Goal: Transaction & Acquisition: Purchase product/service

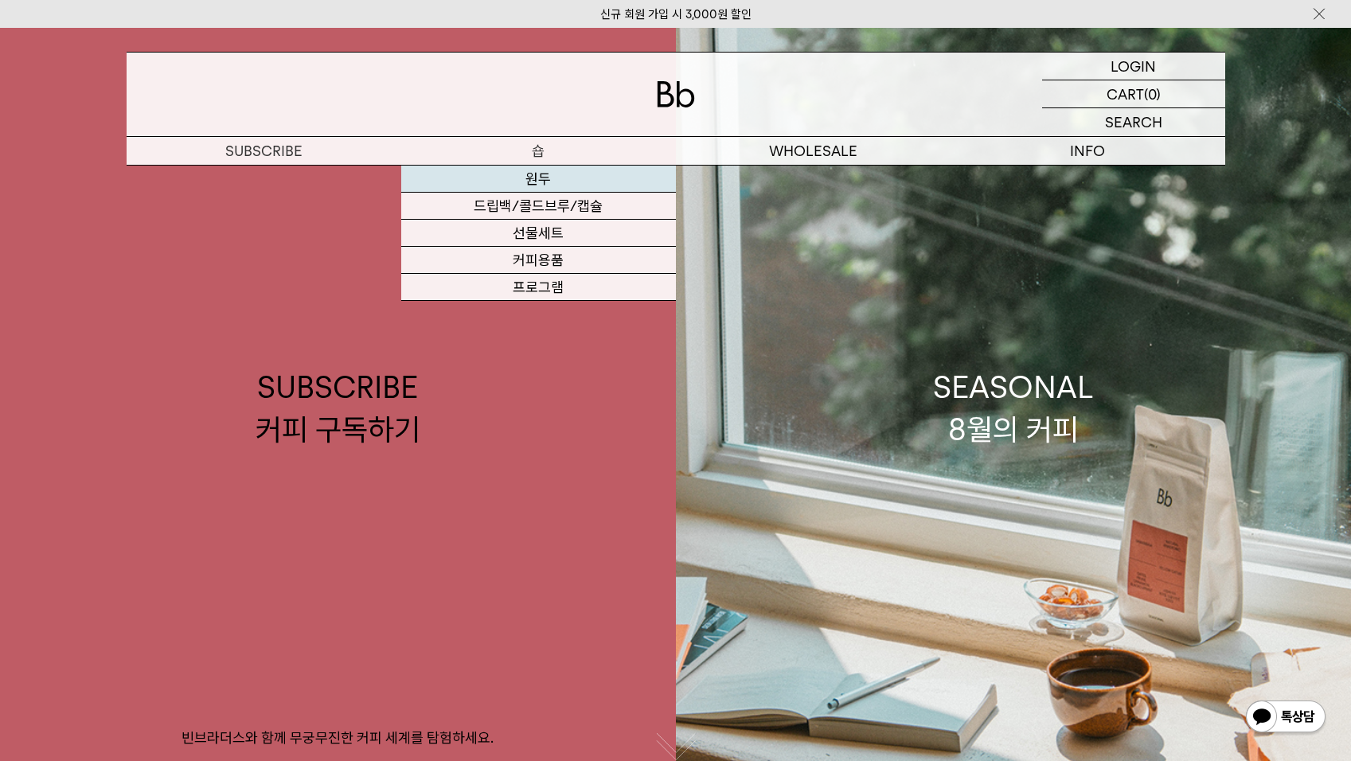
click at [533, 181] on link "원두" at bounding box center [538, 179] width 275 height 27
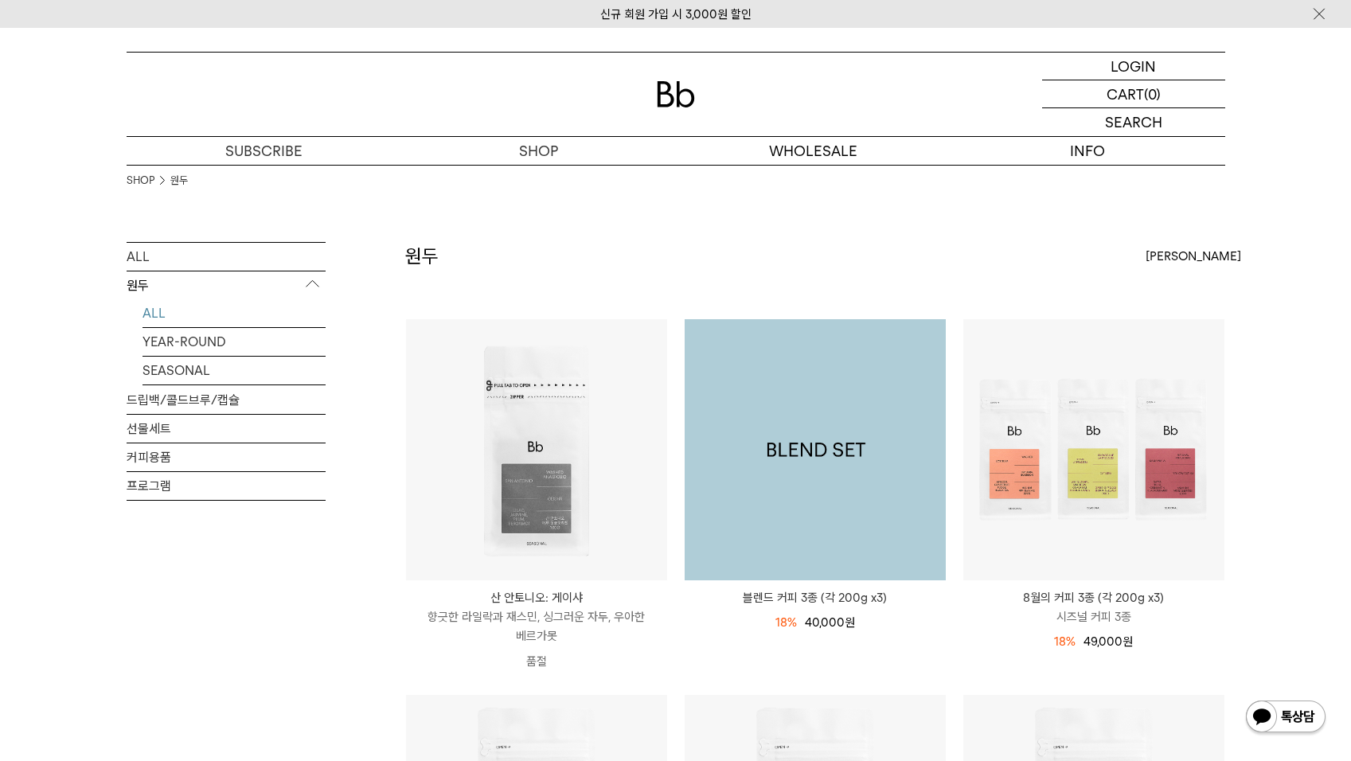
click at [825, 541] on img at bounding box center [815, 449] width 261 height 261
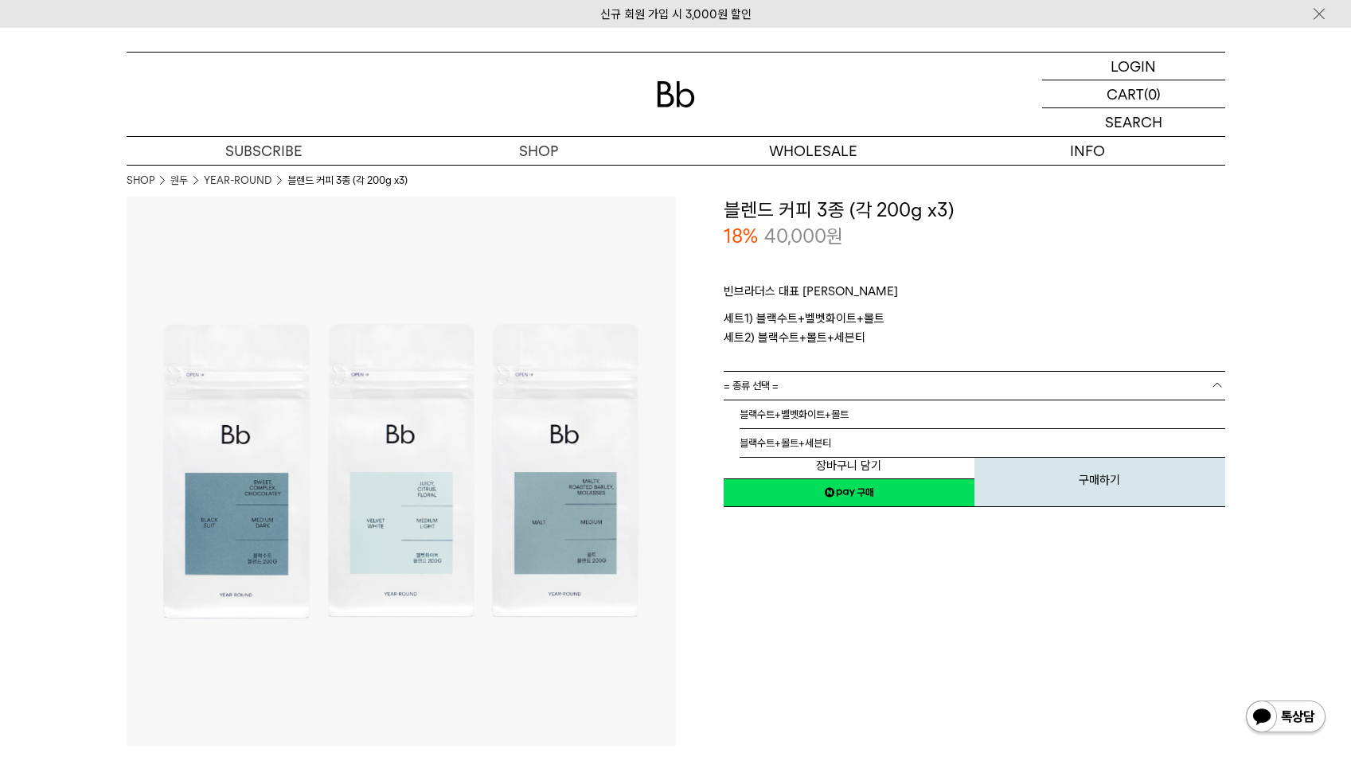
click at [861, 385] on link "= 종류 선택 =" at bounding box center [975, 386] width 502 height 28
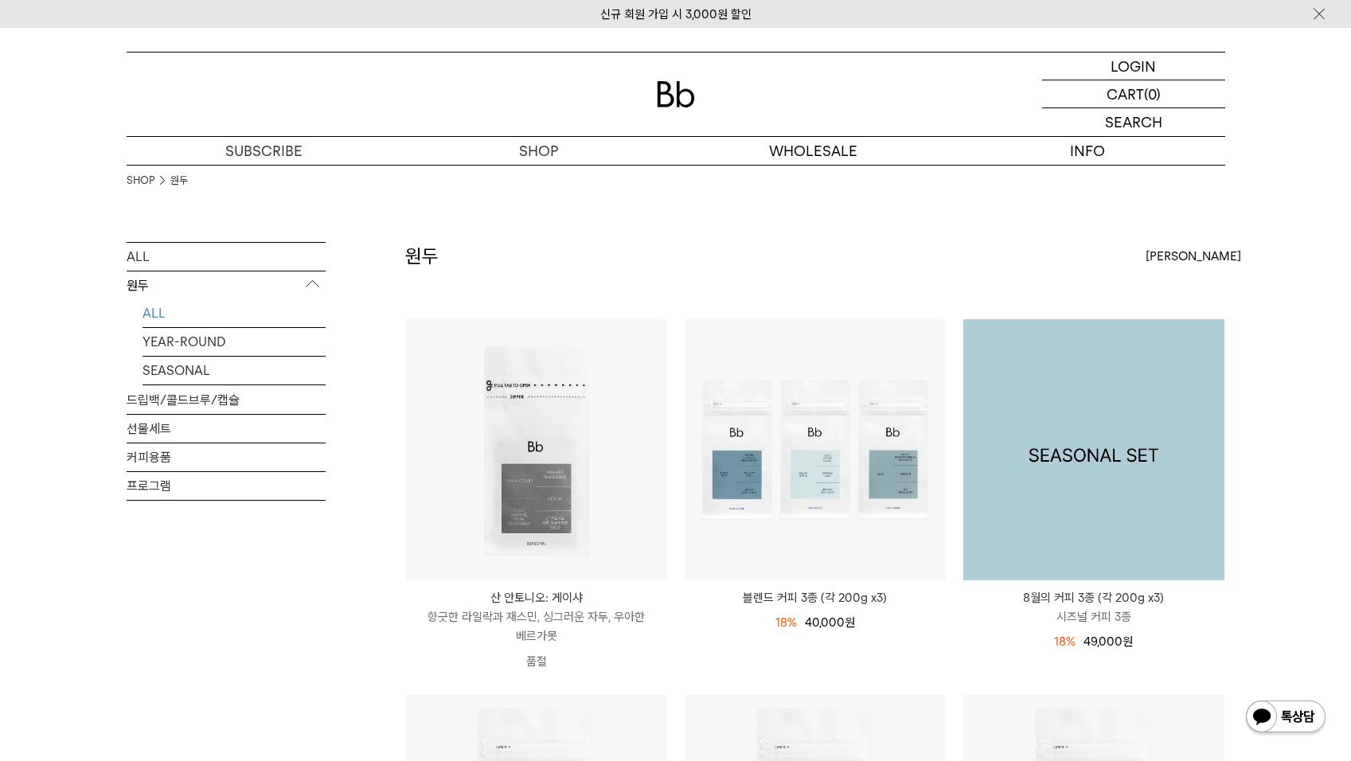
click at [1103, 502] on img at bounding box center [1093, 449] width 261 height 261
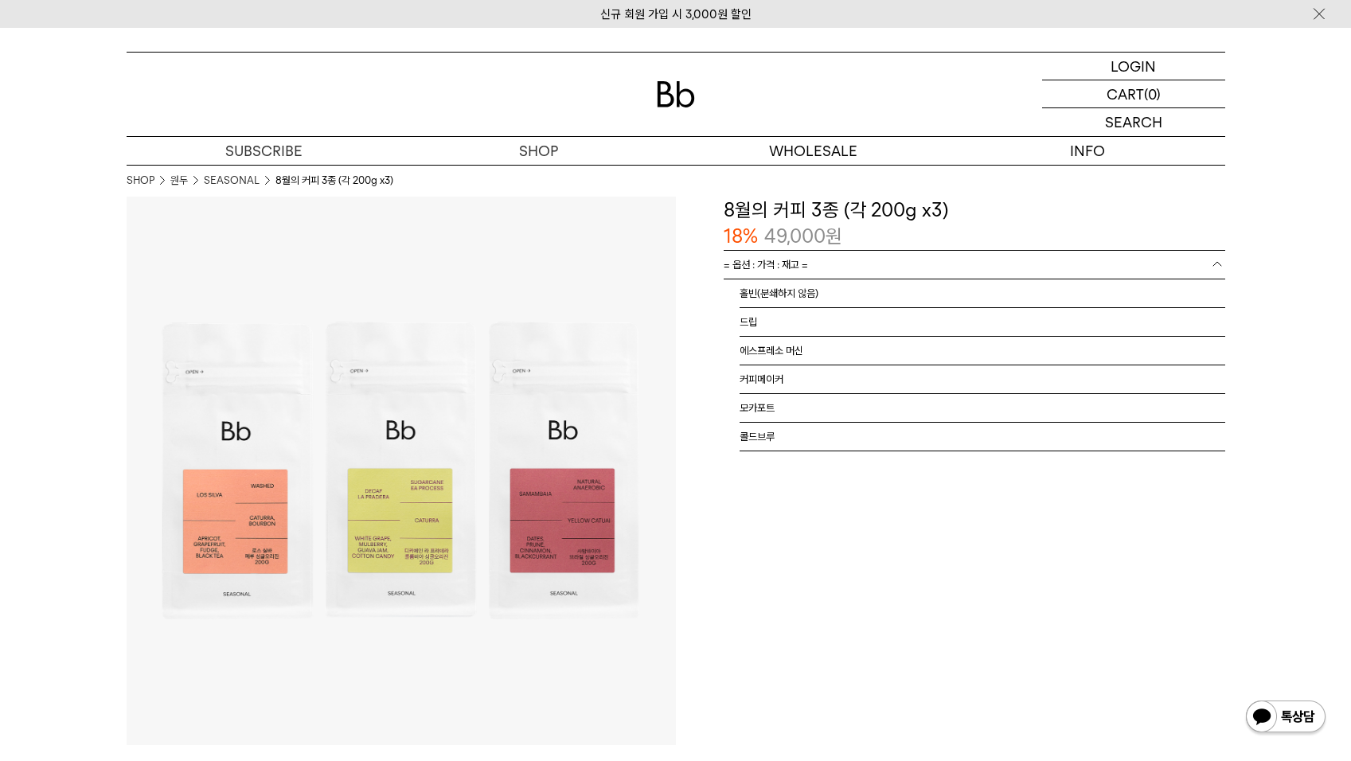
click at [851, 267] on link "= 옵션 : 가격 : 재고 =" at bounding box center [975, 265] width 502 height 28
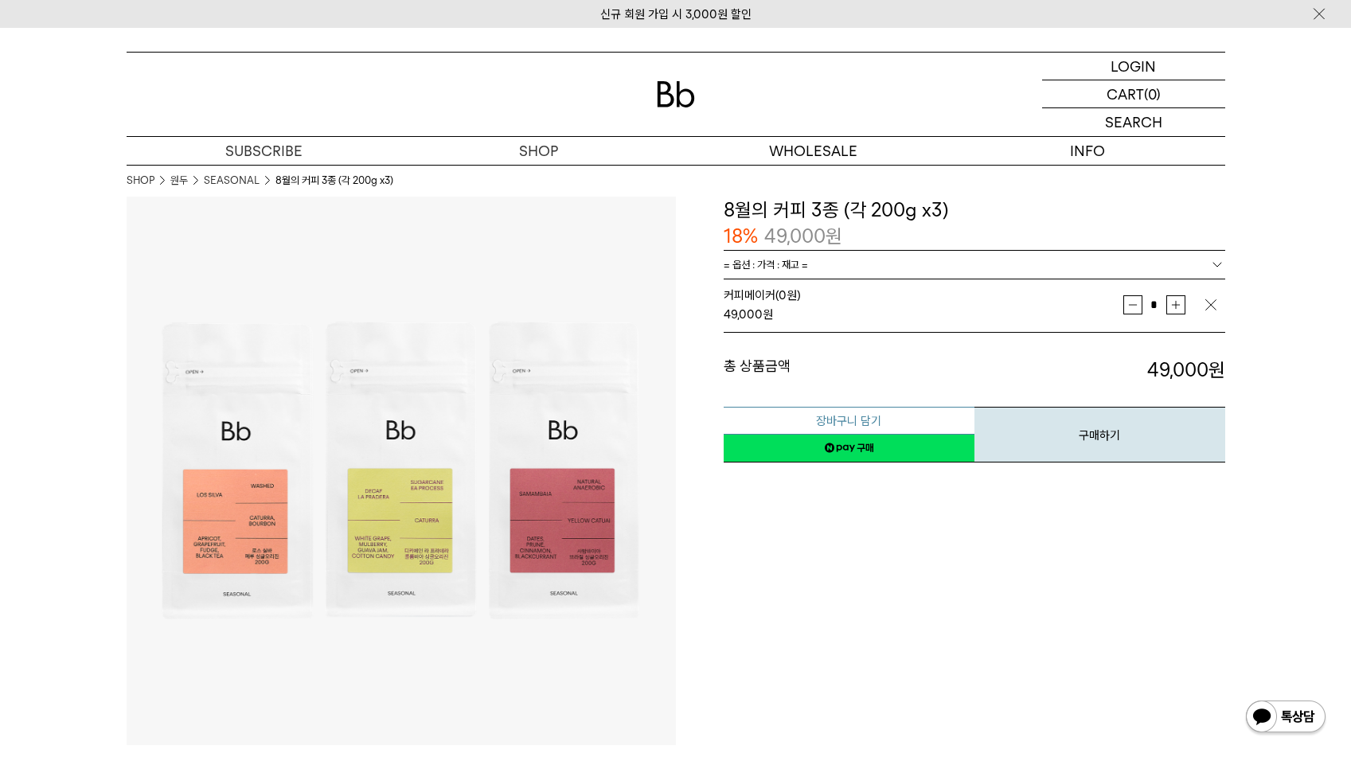
click at [881, 416] on button "장바구니 담기" at bounding box center [849, 421] width 251 height 28
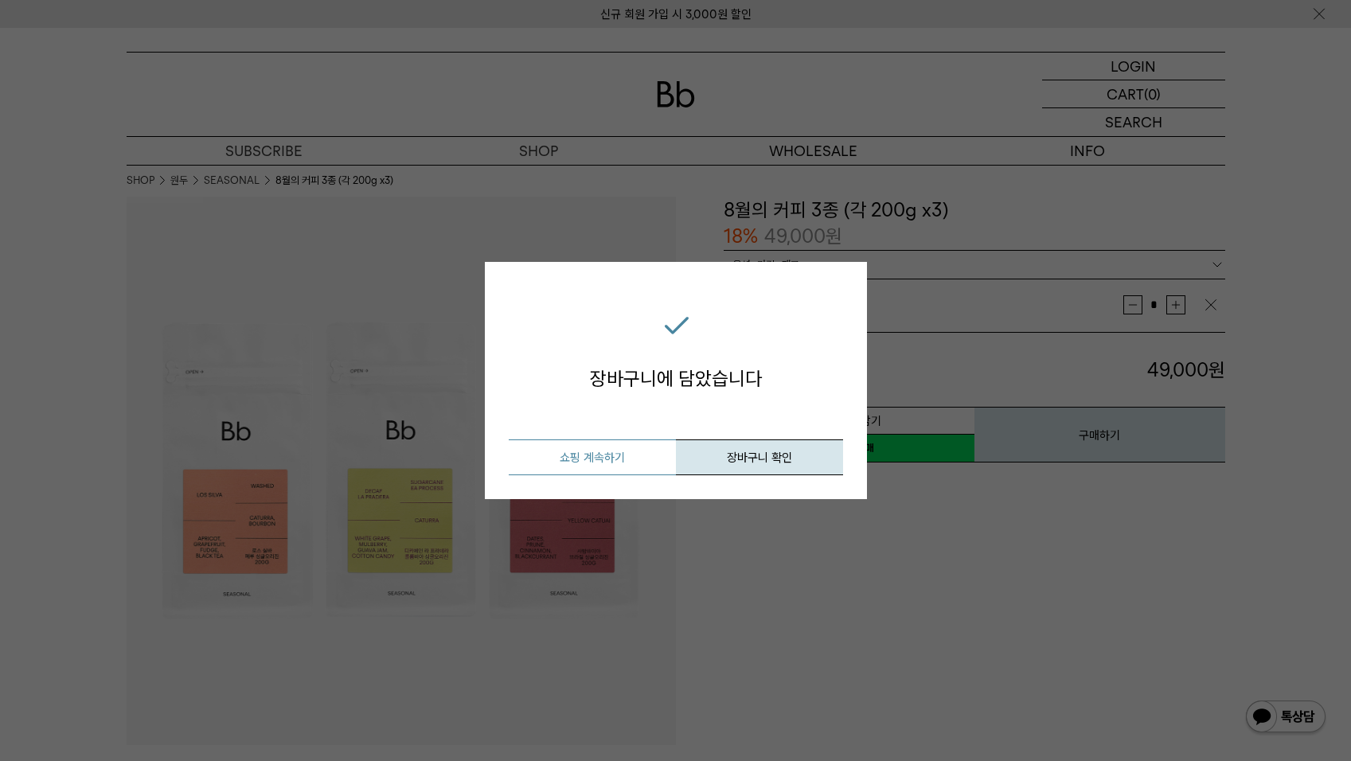
click at [613, 459] on button "쇼핑 계속하기" at bounding box center [592, 457] width 167 height 36
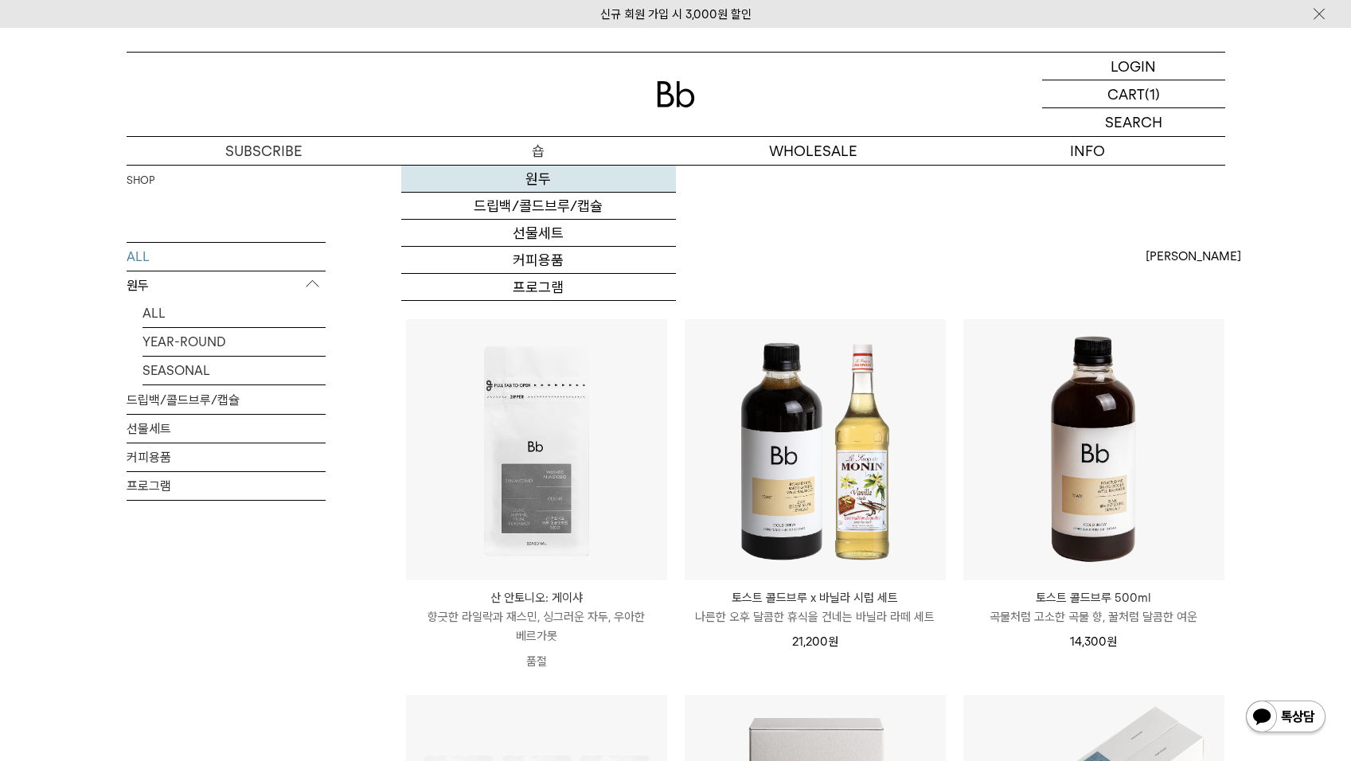
click at [540, 179] on link "원두" at bounding box center [538, 179] width 275 height 27
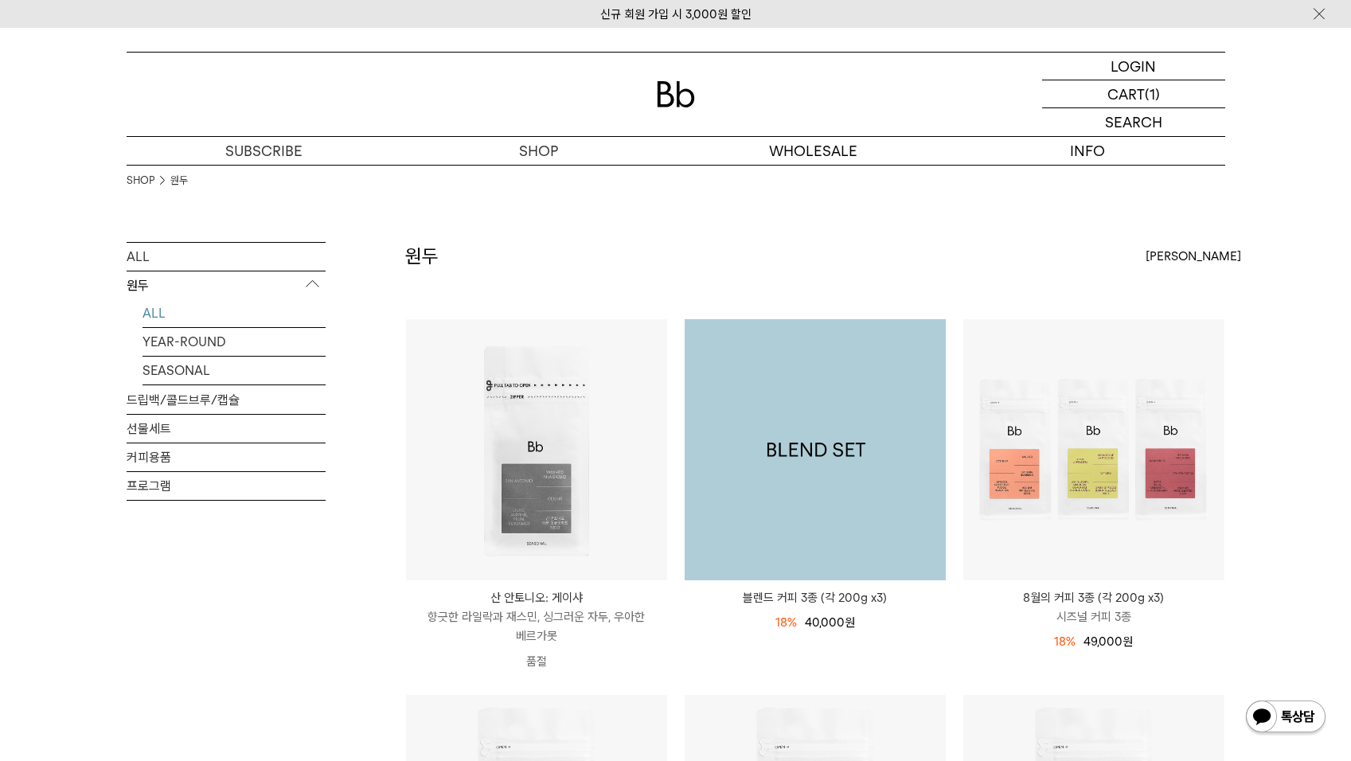
click at [835, 502] on img at bounding box center [815, 449] width 261 height 261
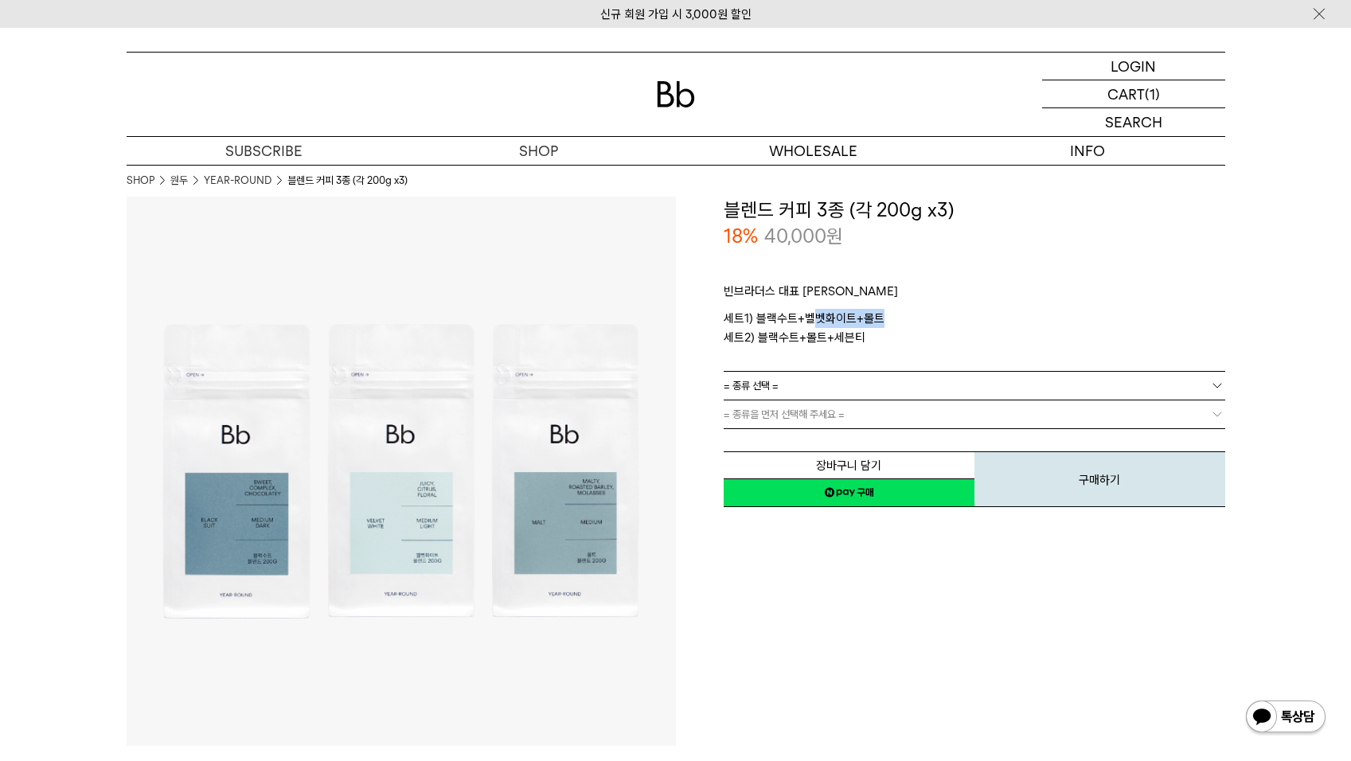
drag, startPoint x: 813, startPoint y: 320, endPoint x: 904, endPoint y: 318, distance: 90.8
click at [904, 318] on p "세트1) 블랙수트+벨벳화이트+몰트 세트2) 블랙수트+몰트+세븐티" at bounding box center [975, 328] width 502 height 38
drag, startPoint x: 904, startPoint y: 318, endPoint x: 774, endPoint y: 321, distance: 129.8
click at [767, 323] on p "세트1) 블랙수트+벨벳화이트+몰트 세트2) 블랙수트+몰트+세븐티" at bounding box center [975, 328] width 502 height 38
click at [826, 318] on p "세트1) 블랙수트+벨벳화이트+몰트 세트2) 블랙수트+몰트+세븐티" at bounding box center [975, 328] width 502 height 38
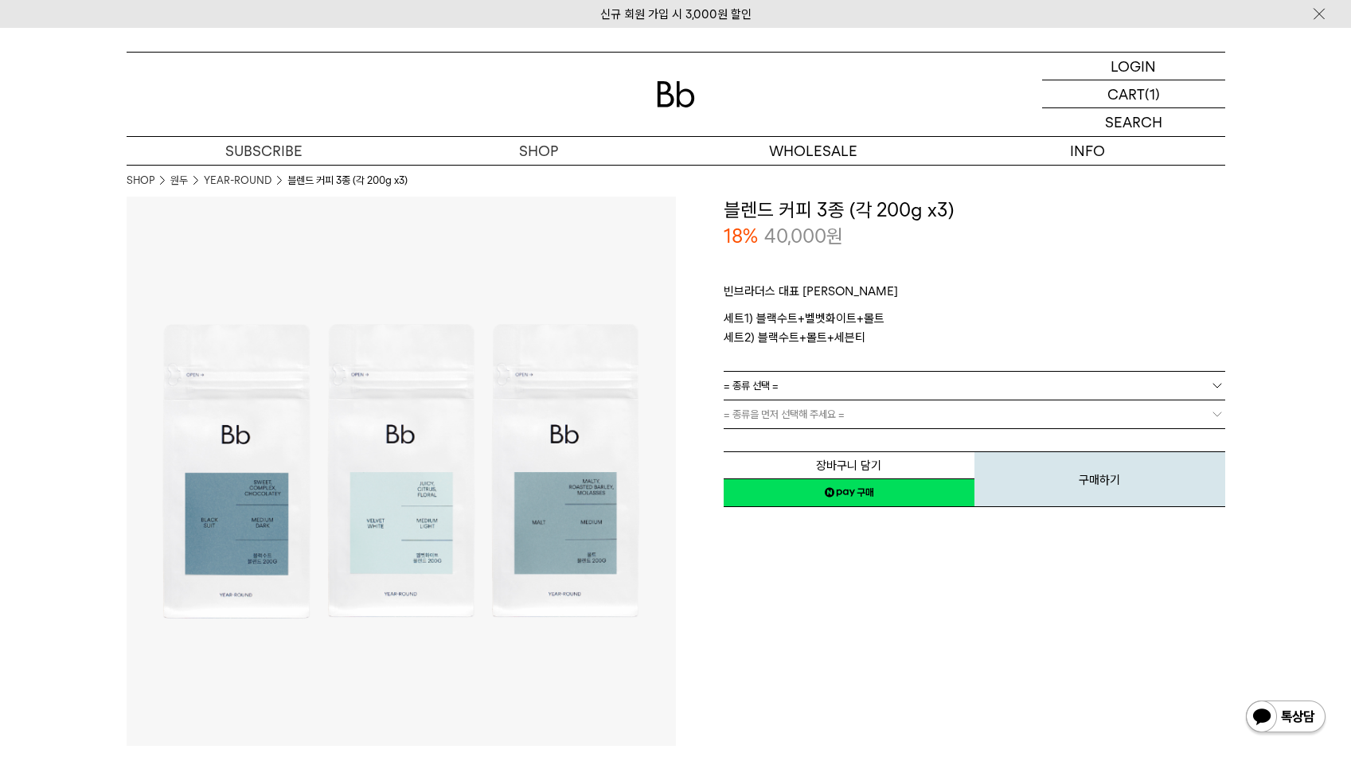
drag, startPoint x: 820, startPoint y: 332, endPoint x: 767, endPoint y: 374, distance: 67.4
click at [820, 333] on p "세트1) 블랙수트+벨벳화이트+몰트 세트2) 블랙수트+몰트+세븐티" at bounding box center [975, 328] width 502 height 38
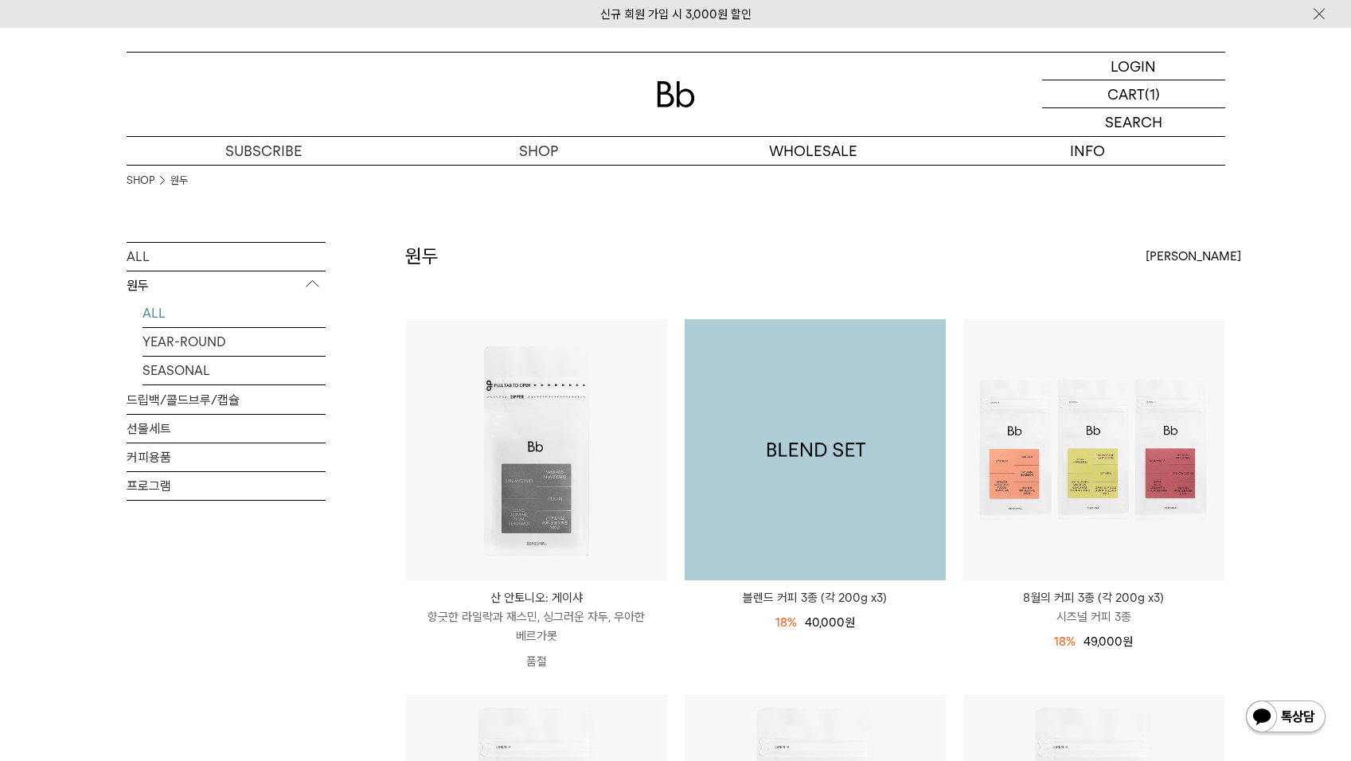
click at [805, 492] on img at bounding box center [815, 449] width 261 height 261
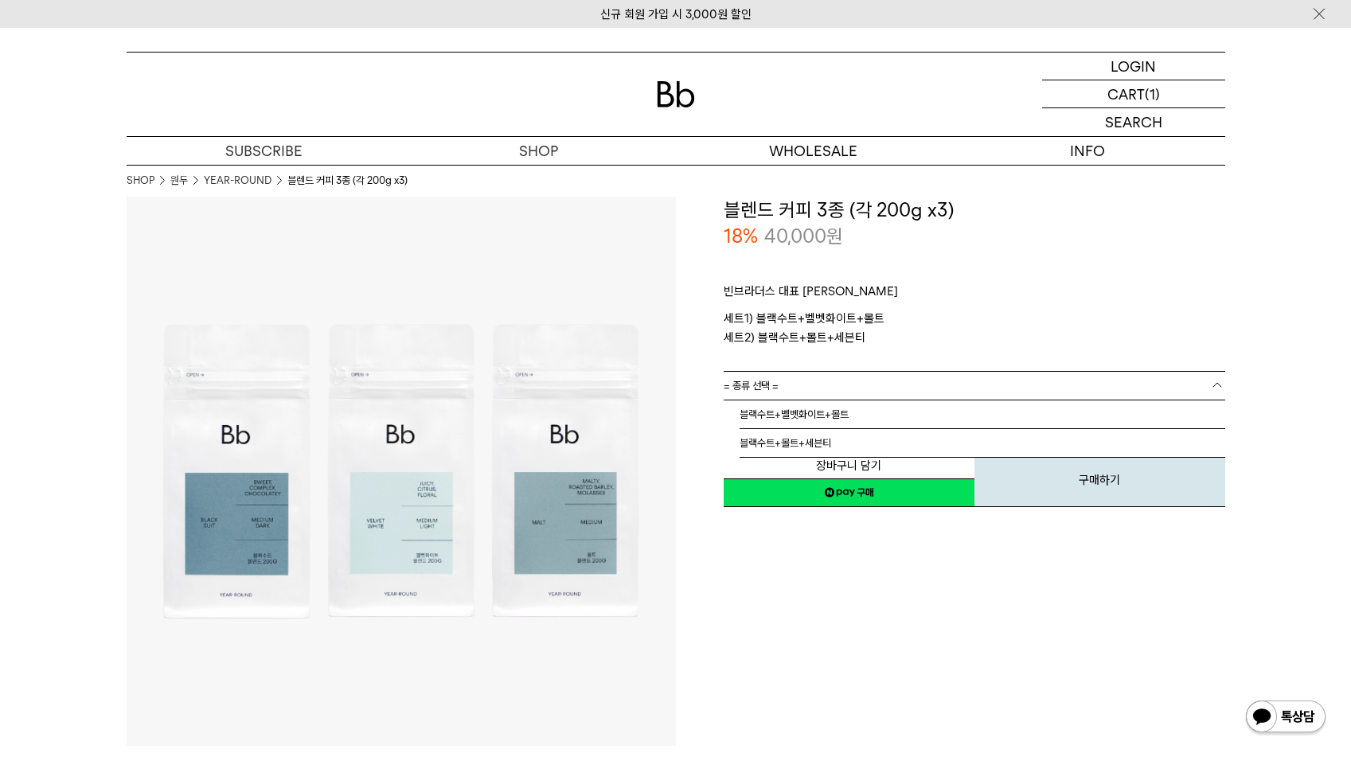
click at [900, 382] on link "= 종류 선택 =" at bounding box center [975, 386] width 502 height 28
click at [798, 441] on li "블랙수트+몰트+세븐티" at bounding box center [983, 443] width 486 height 29
click at [841, 414] on link "= 분쇄도 선택 =" at bounding box center [975, 414] width 502 height 28
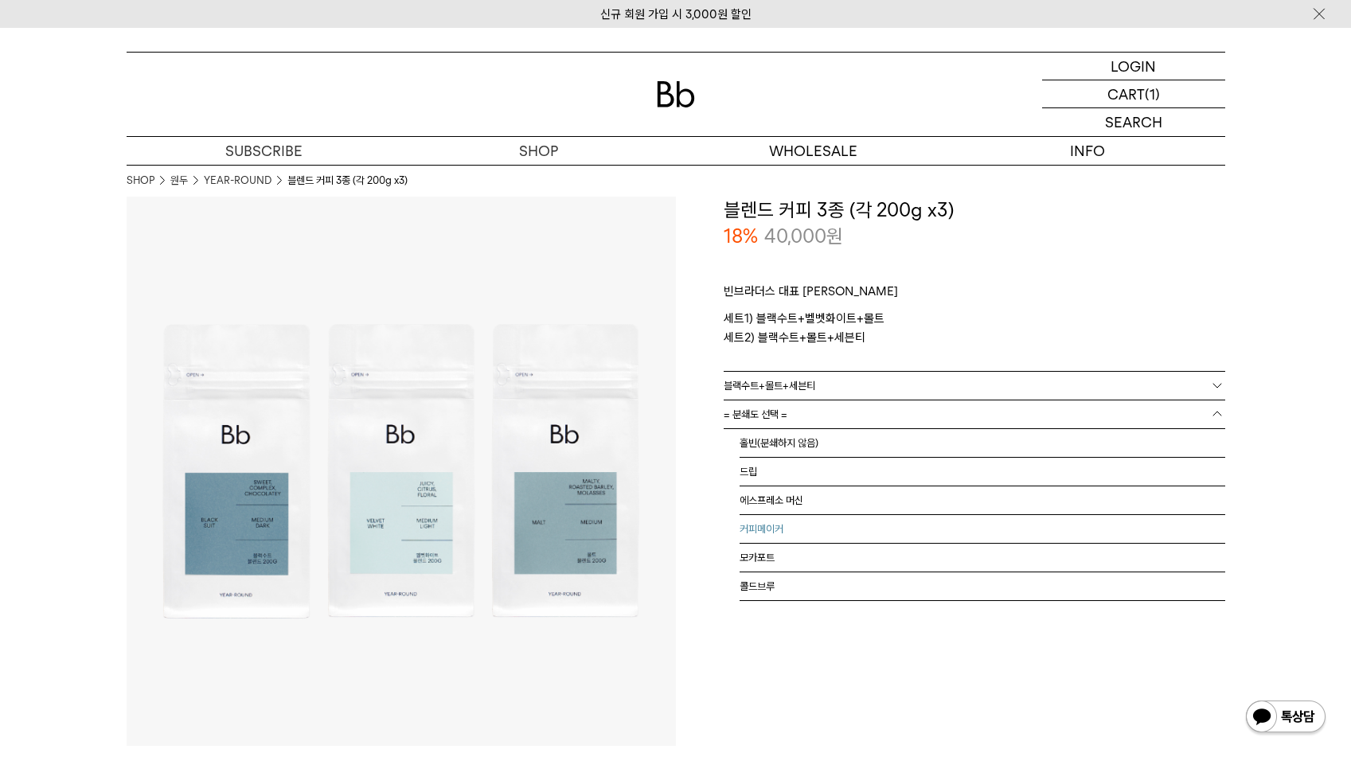
click at [759, 529] on li "커피메이커" at bounding box center [983, 529] width 486 height 29
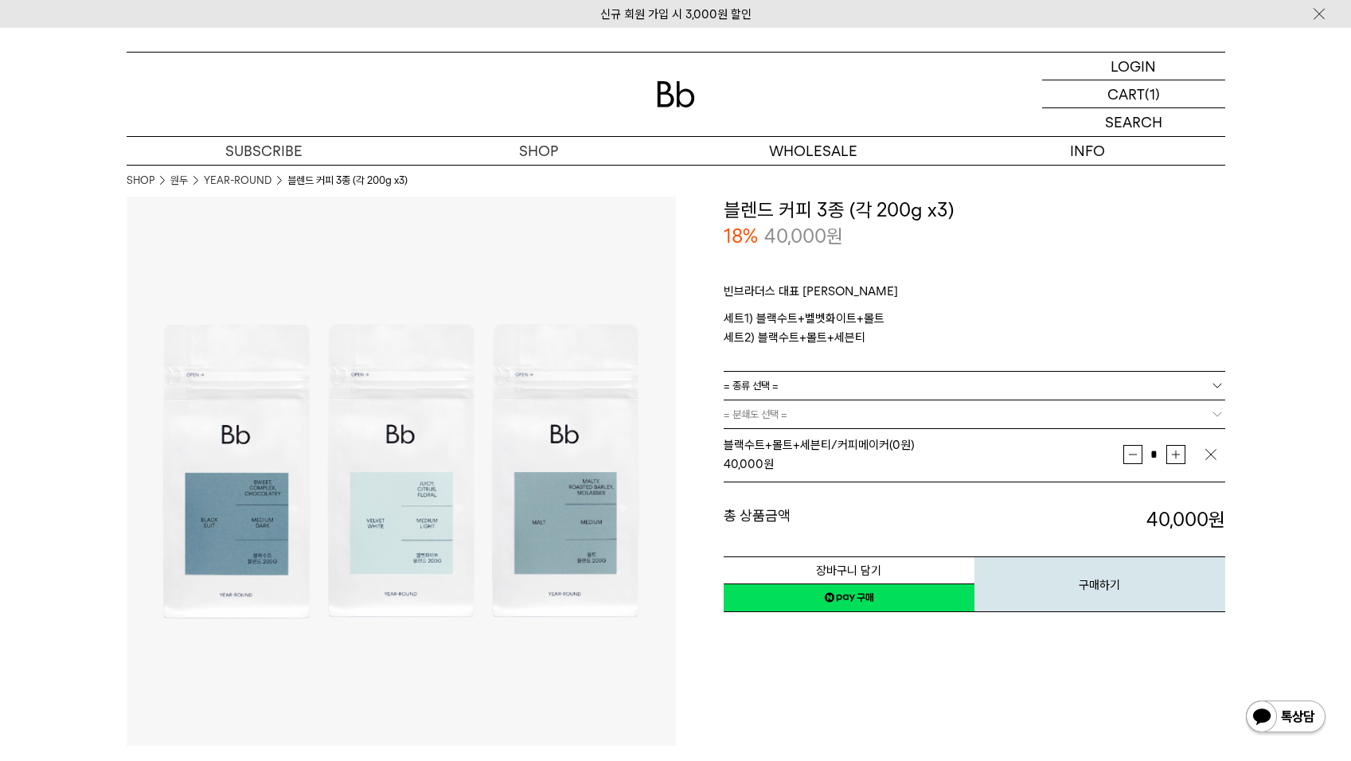
click at [843, 595] on link "네이버페이 구매하기" at bounding box center [849, 598] width 251 height 29
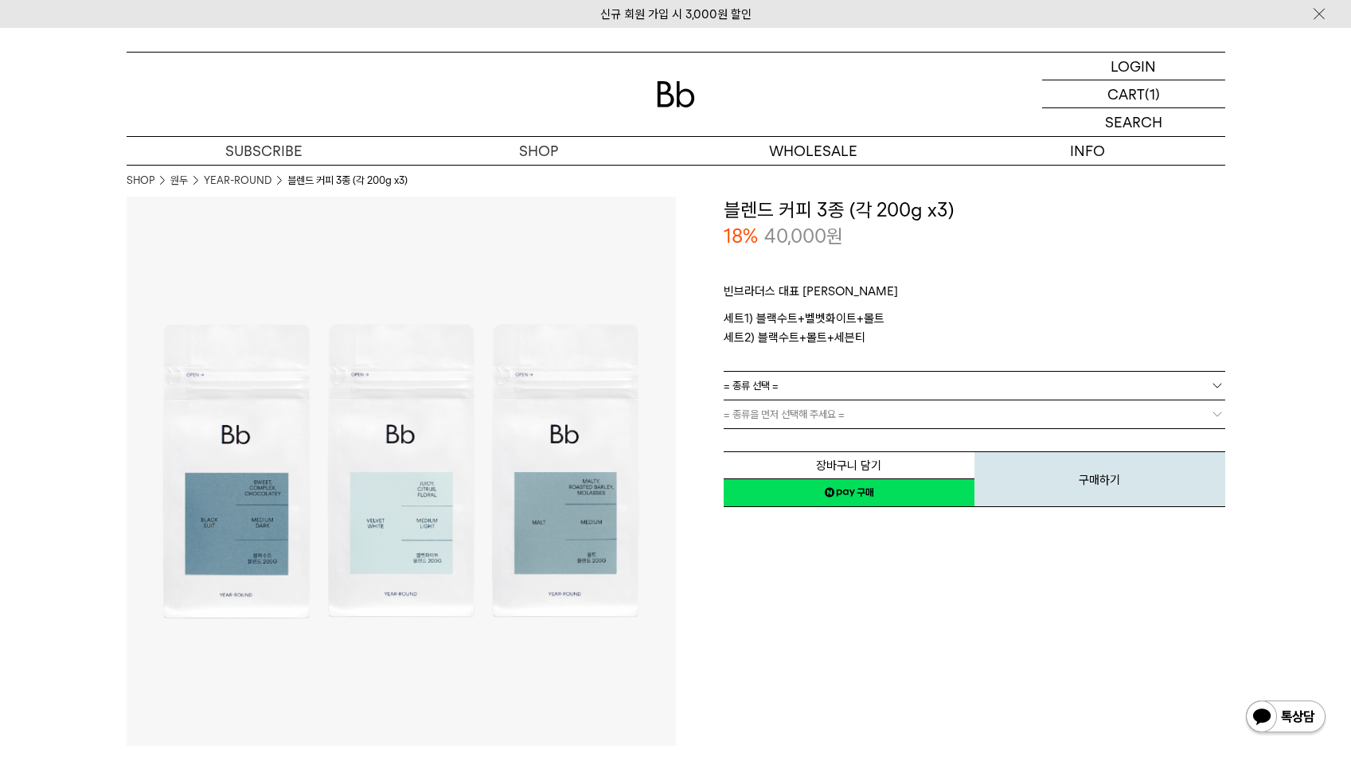
click at [853, 388] on link "= 종류 선택 =" at bounding box center [975, 386] width 502 height 28
click at [808, 440] on li "블랙수트+몰트+세븐티" at bounding box center [983, 443] width 486 height 29
click at [820, 413] on link "= 분쇄도 선택 =" at bounding box center [975, 414] width 502 height 28
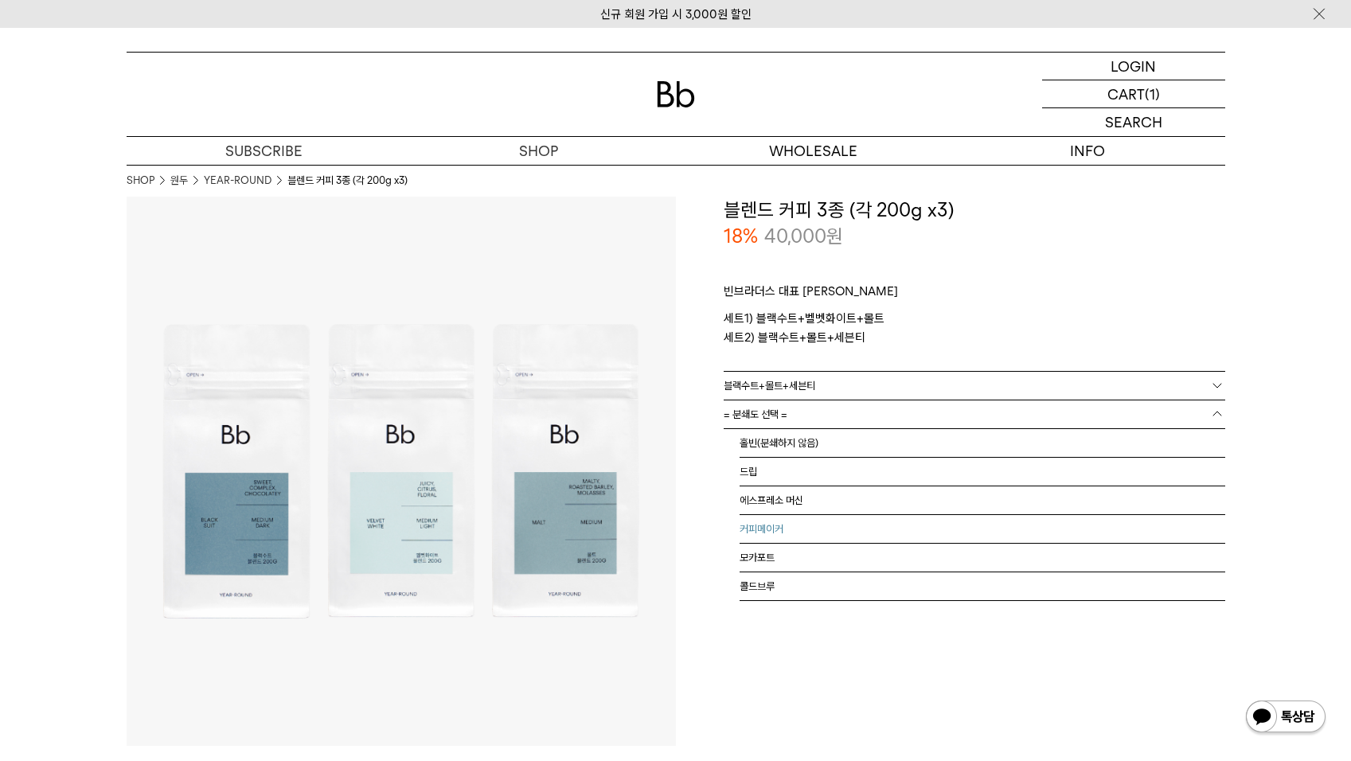
click at [780, 533] on li "커피메이커" at bounding box center [983, 529] width 486 height 29
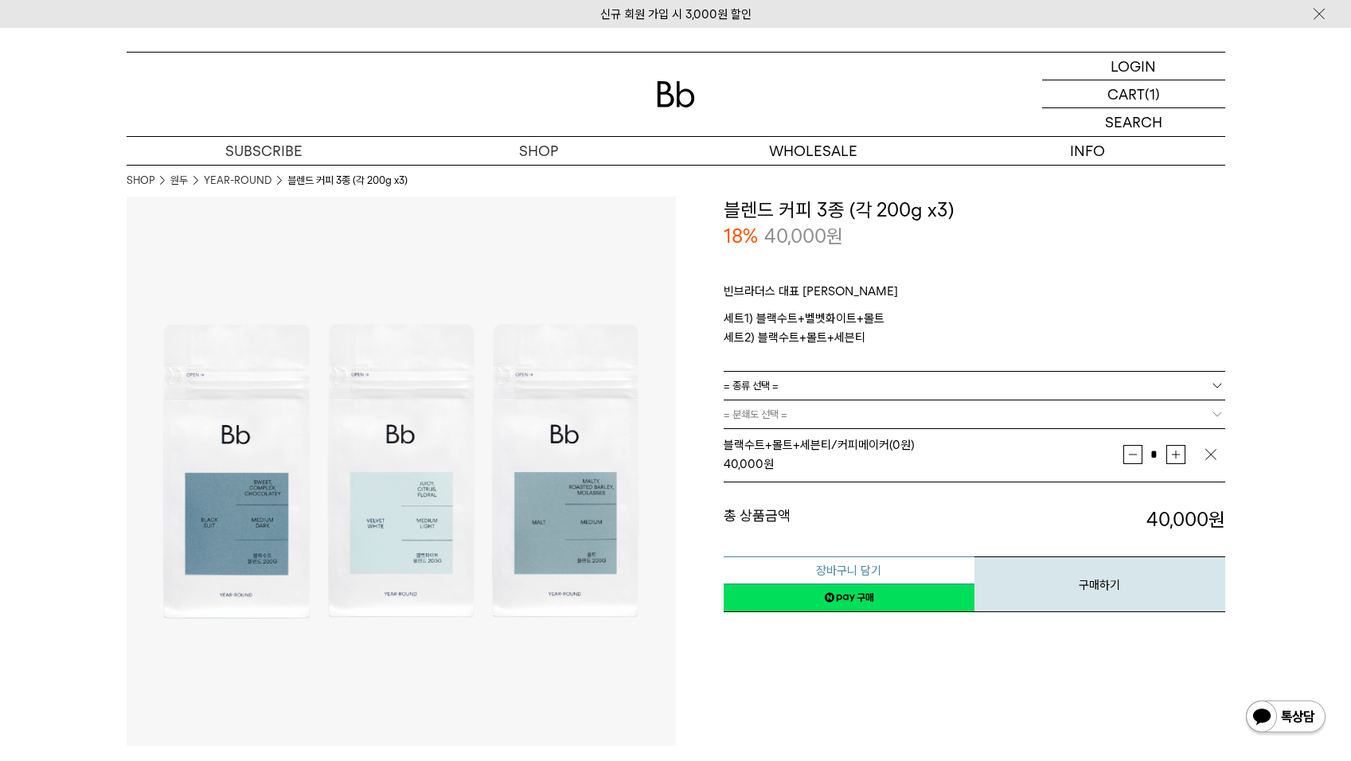
click at [851, 570] on button "장바구니 담기" at bounding box center [849, 570] width 251 height 28
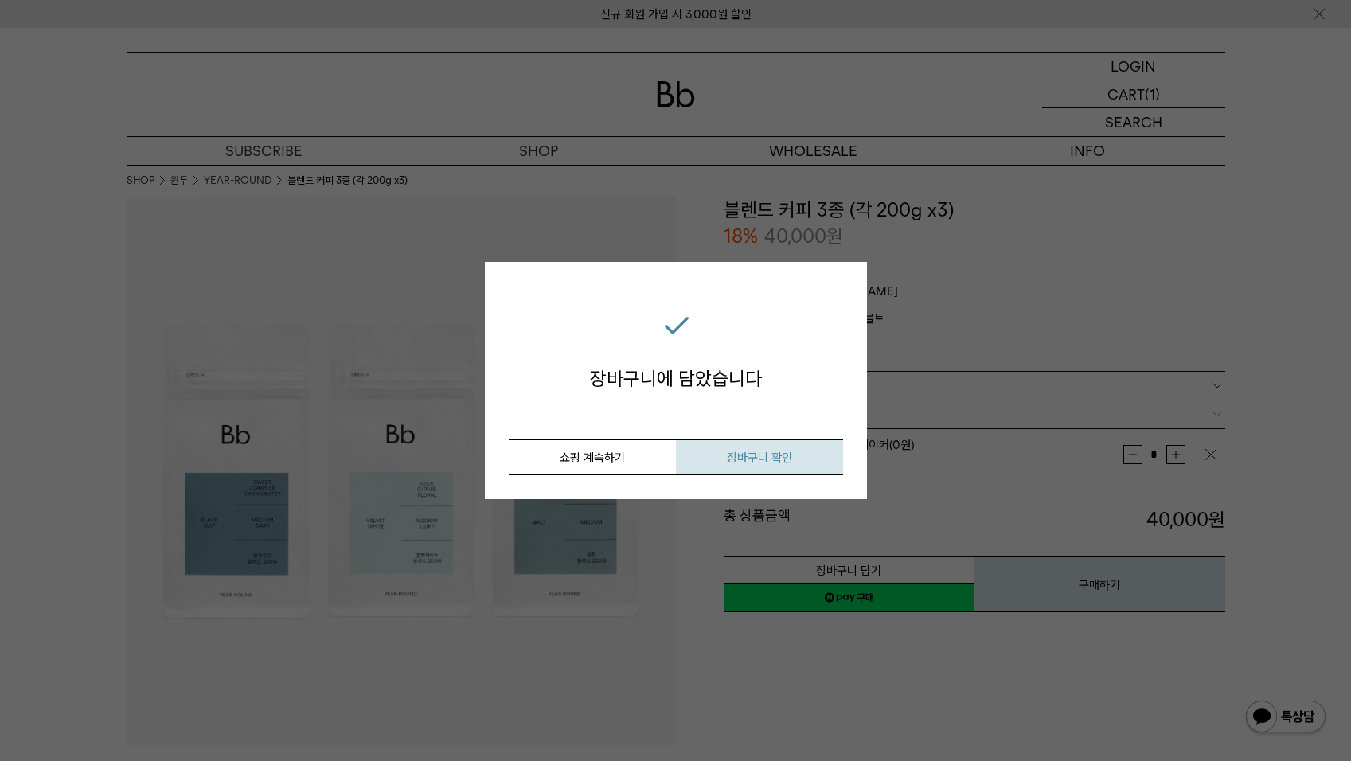
click at [749, 451] on span "장바구니 확인" at bounding box center [759, 458] width 65 height 14
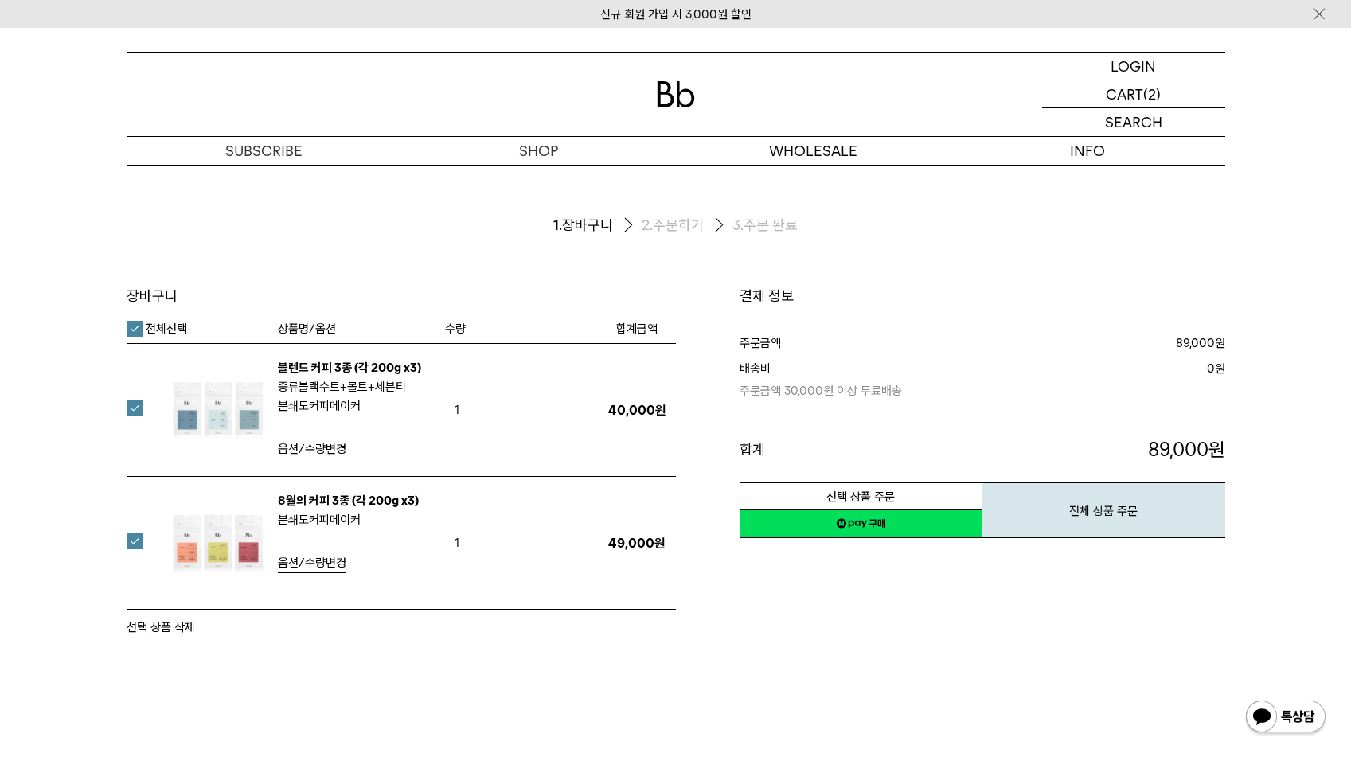
click at [909, 523] on link "네이버페이 구매하기" at bounding box center [861, 523] width 243 height 29
click at [115, 230] on div "장바구니 1. 장바구니 2. 주문하기 3. 주문 완료 [GEOGRAPHIC_DATA] 수량" at bounding box center [676, 401] width 1146 height 472
click at [665, 107] on img at bounding box center [676, 94] width 38 height 26
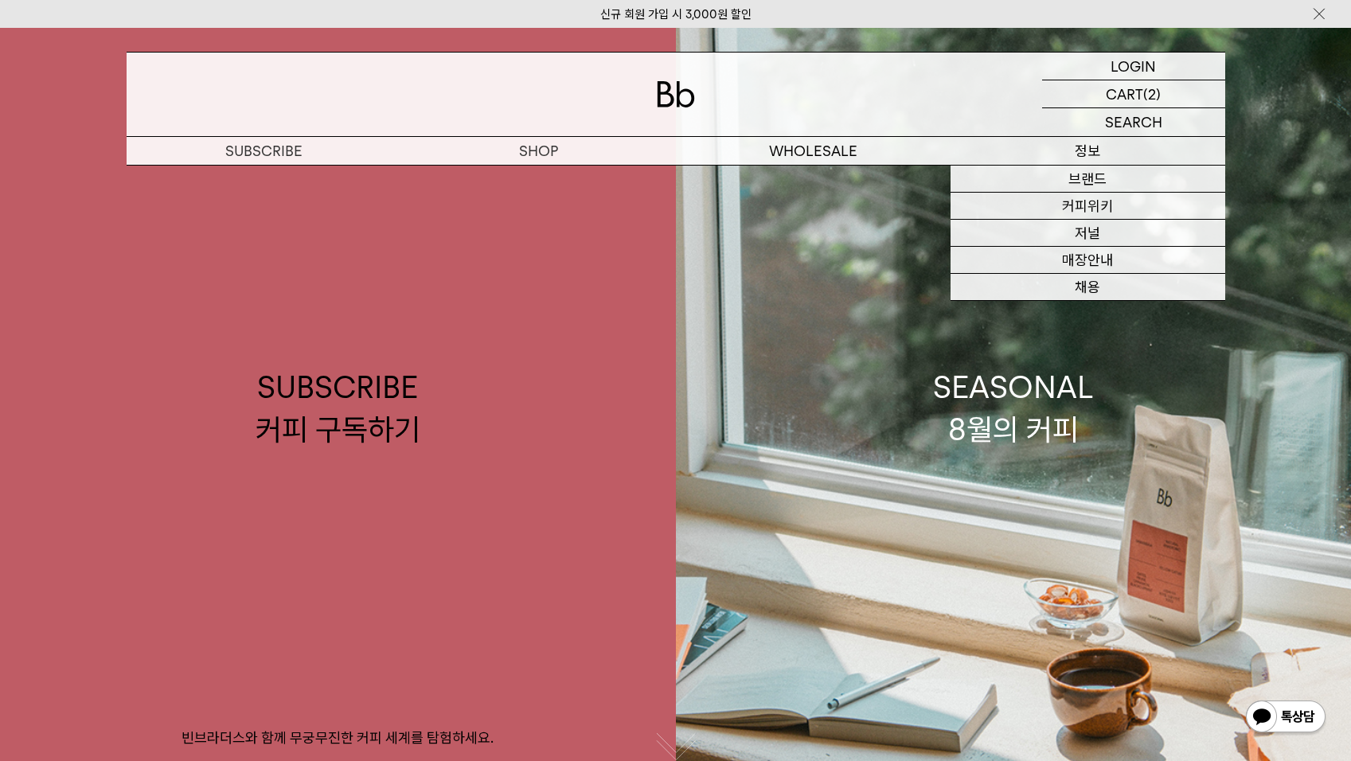
click at [1087, 149] on p "정보" at bounding box center [1088, 151] width 275 height 28
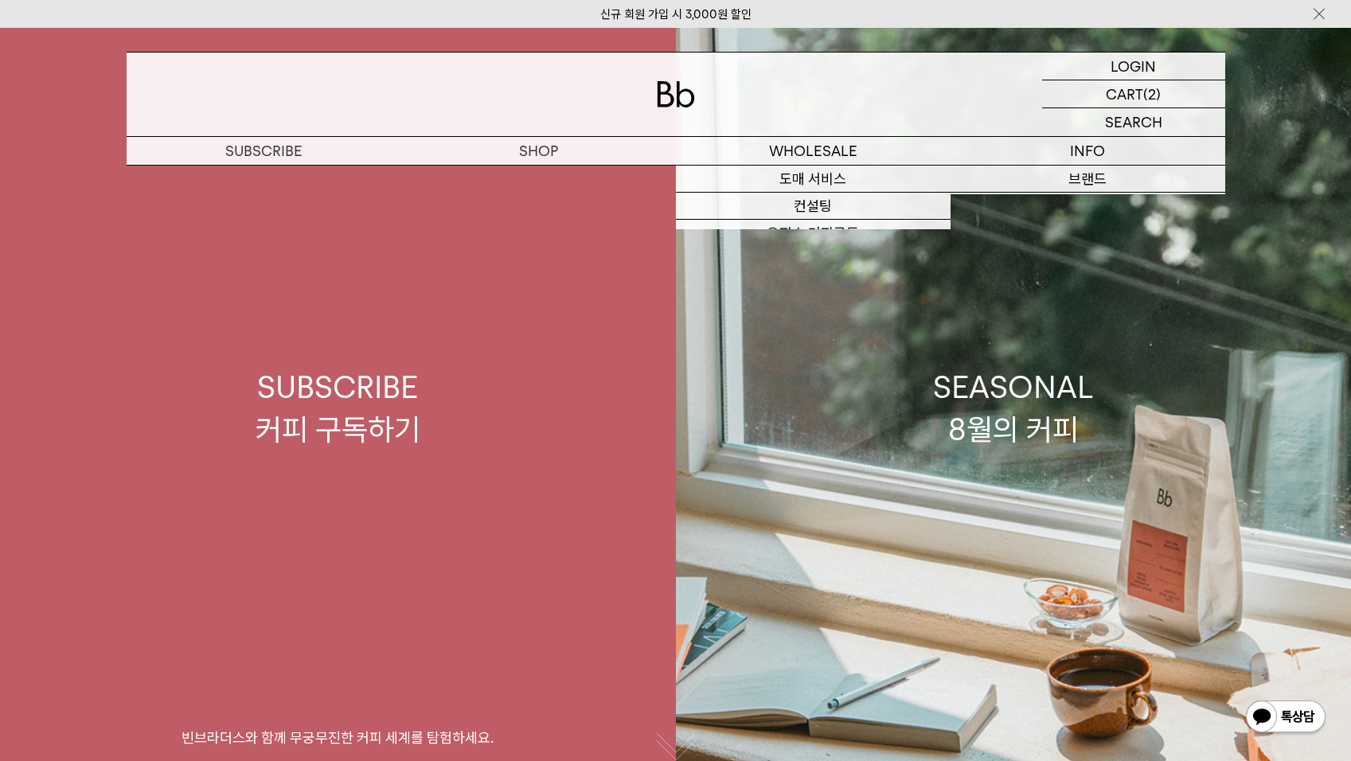
click at [274, 414] on div "SUBSCRIBE 커피 구독하기" at bounding box center [338, 408] width 165 height 84
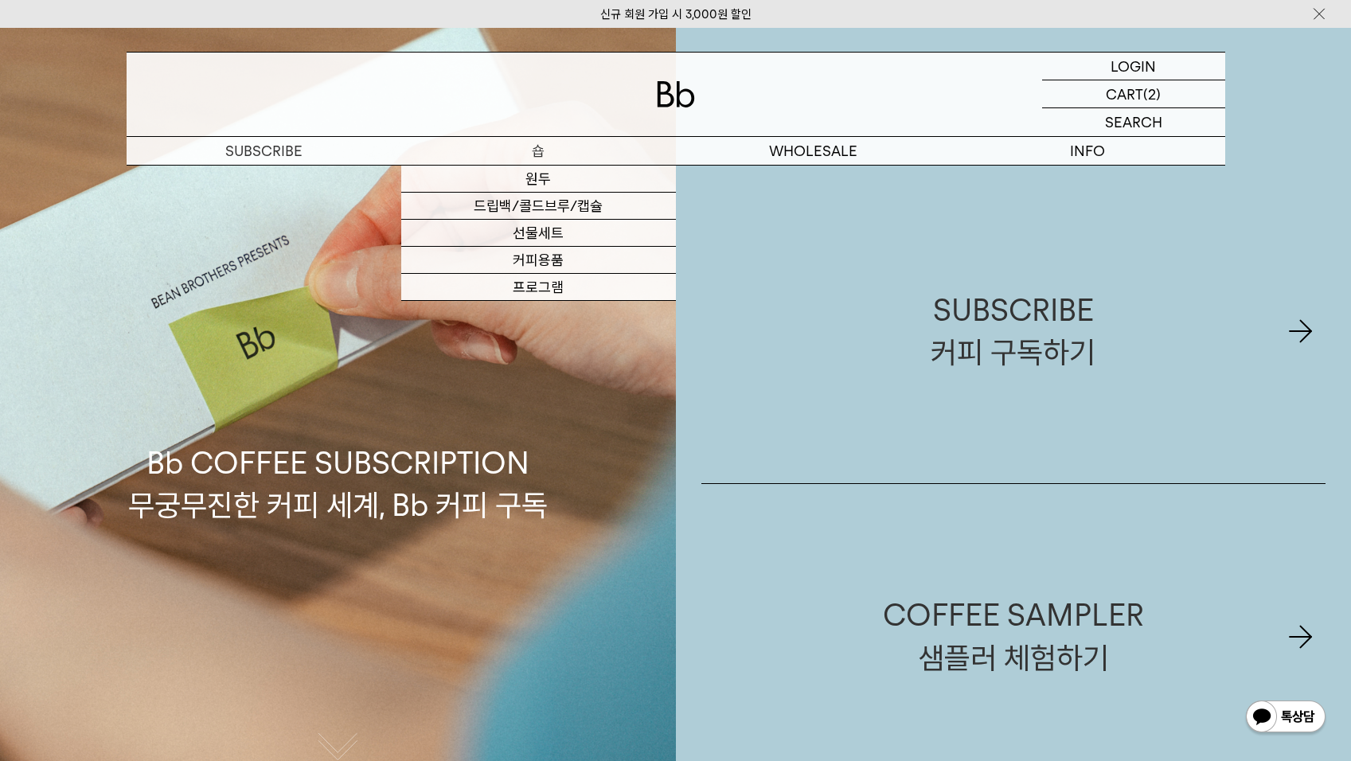
click at [547, 154] on p "숍" at bounding box center [538, 151] width 275 height 28
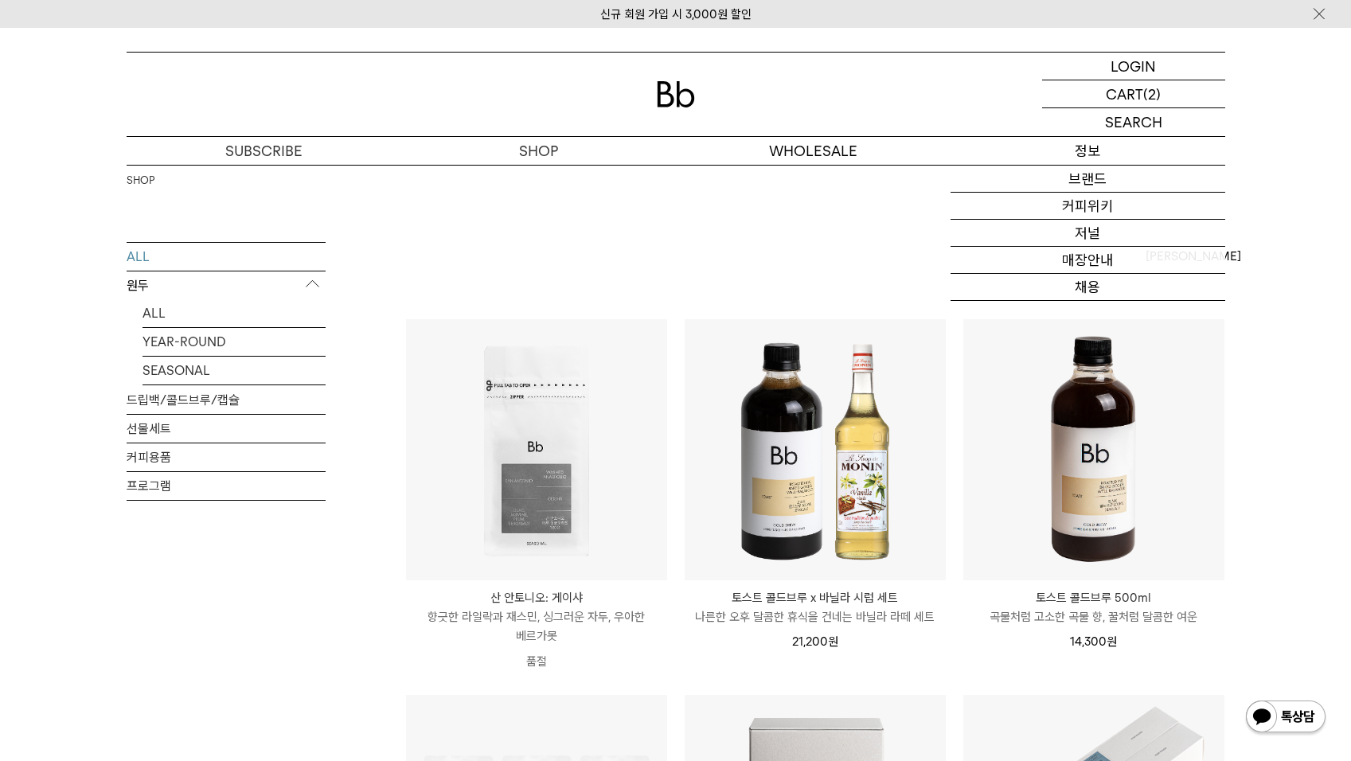
click at [1092, 154] on p "정보" at bounding box center [1088, 151] width 275 height 28
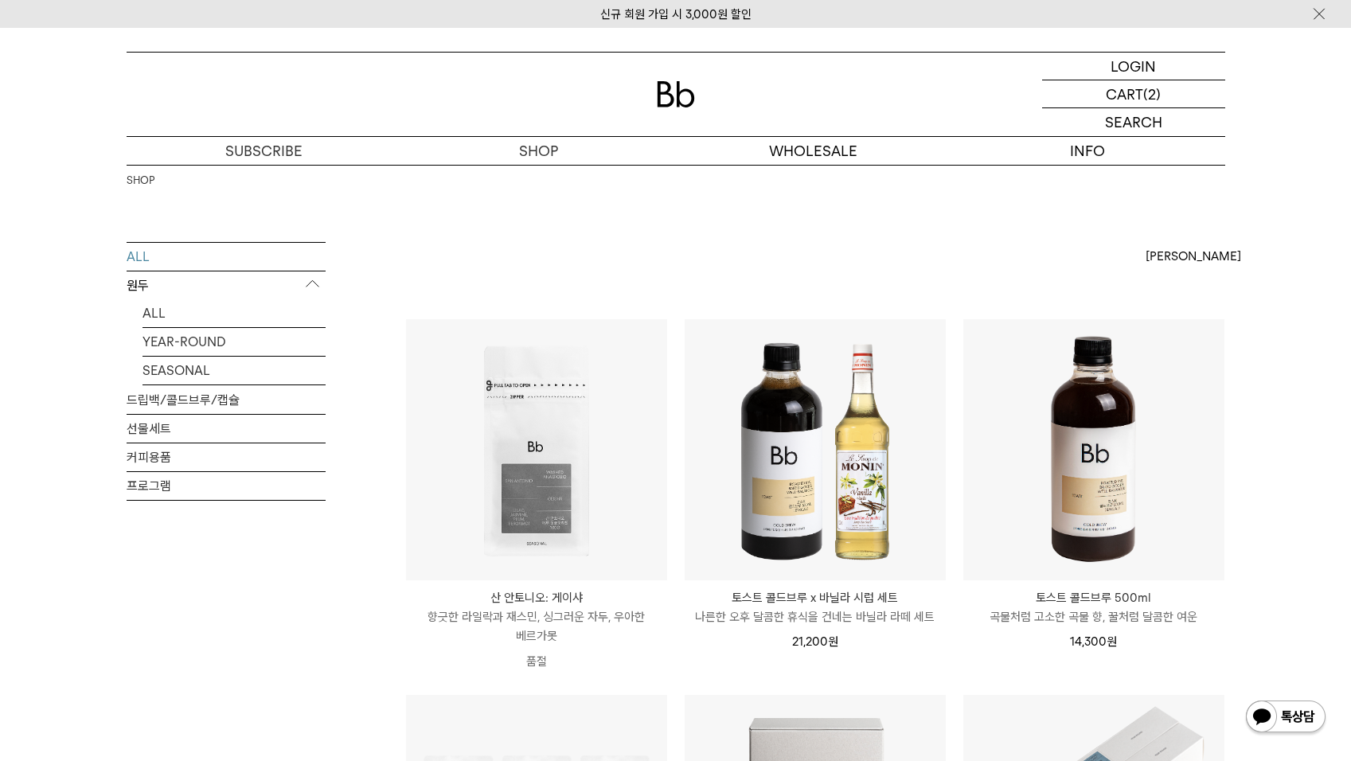
click at [144, 257] on link "ALL" at bounding box center [226, 257] width 199 height 28
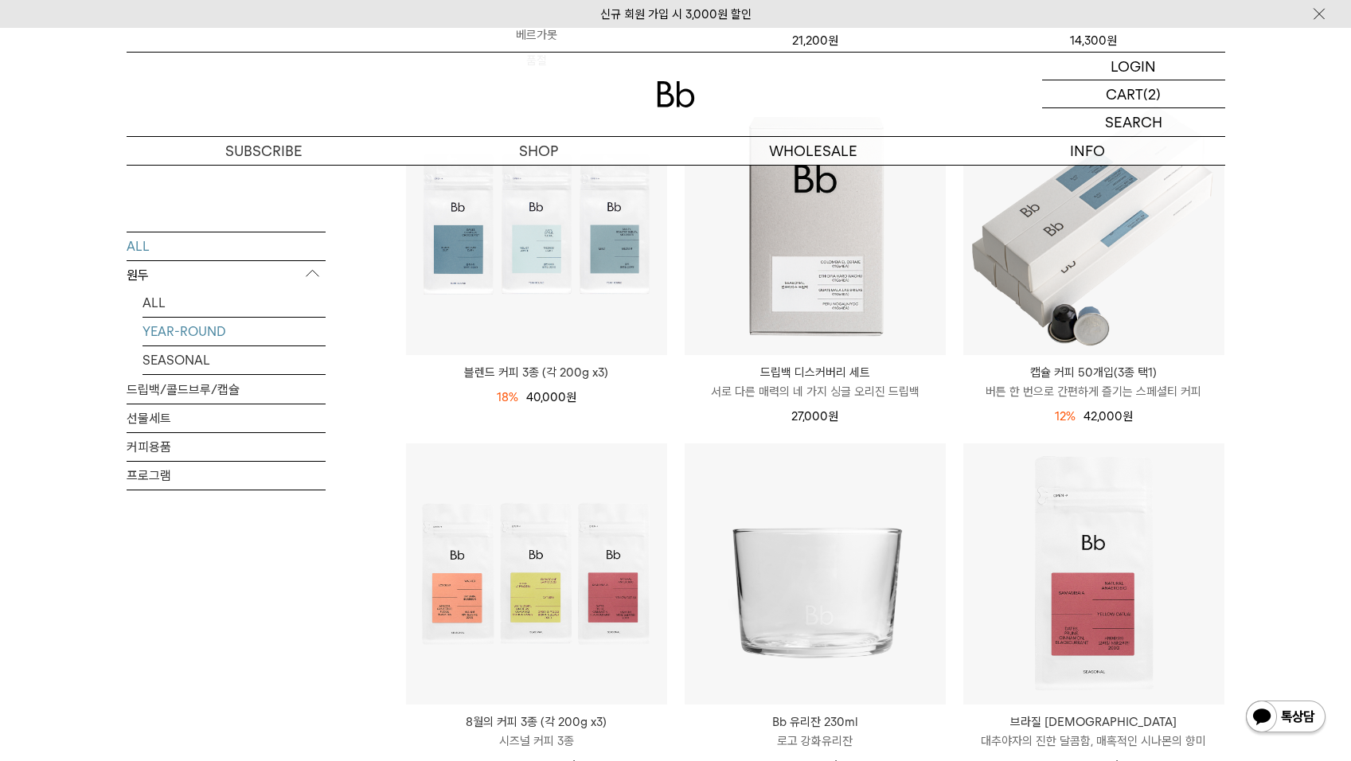
scroll to position [716, 0]
